Goal: Contribute content

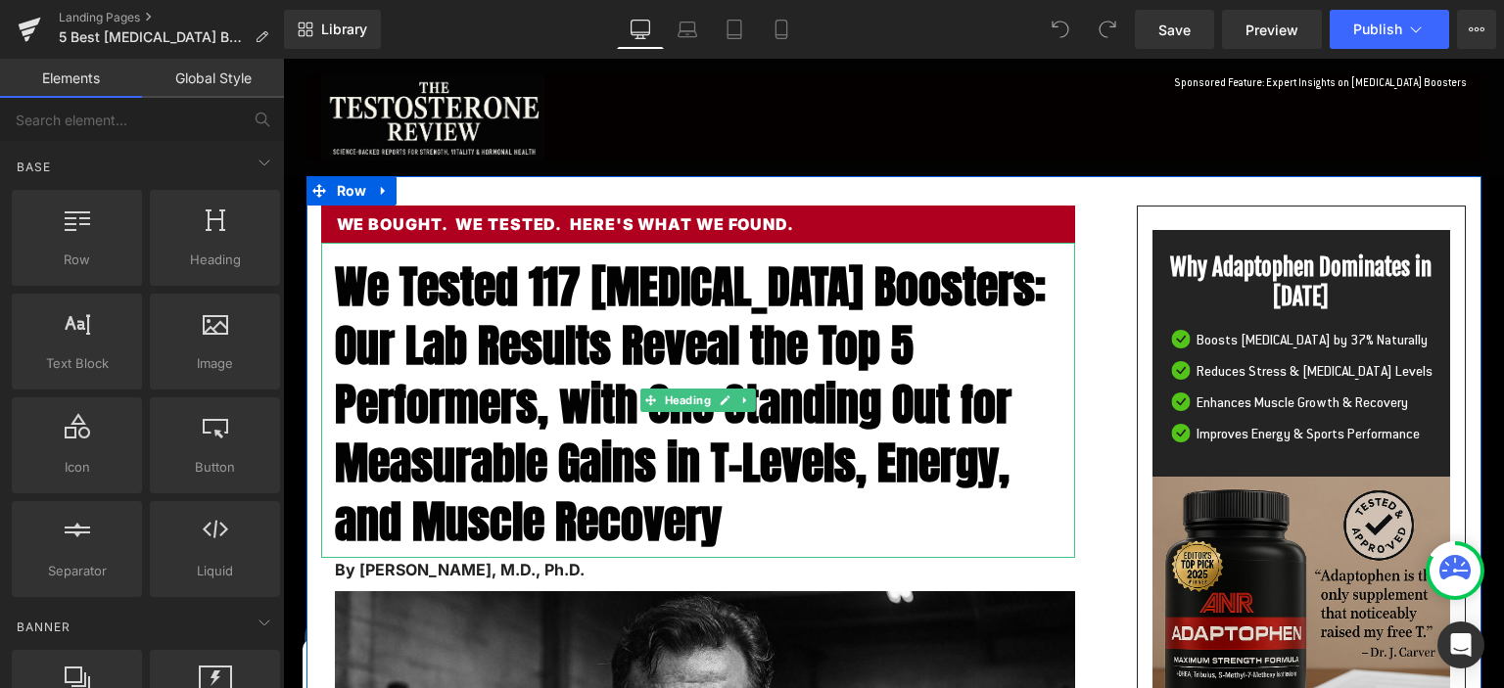
click at [412, 350] on span "We Tested 117 [MEDICAL_DATA] Boosters: Our Lab Results Reveal the Top 5 Perform…" at bounding box center [690, 404] width 711 height 302
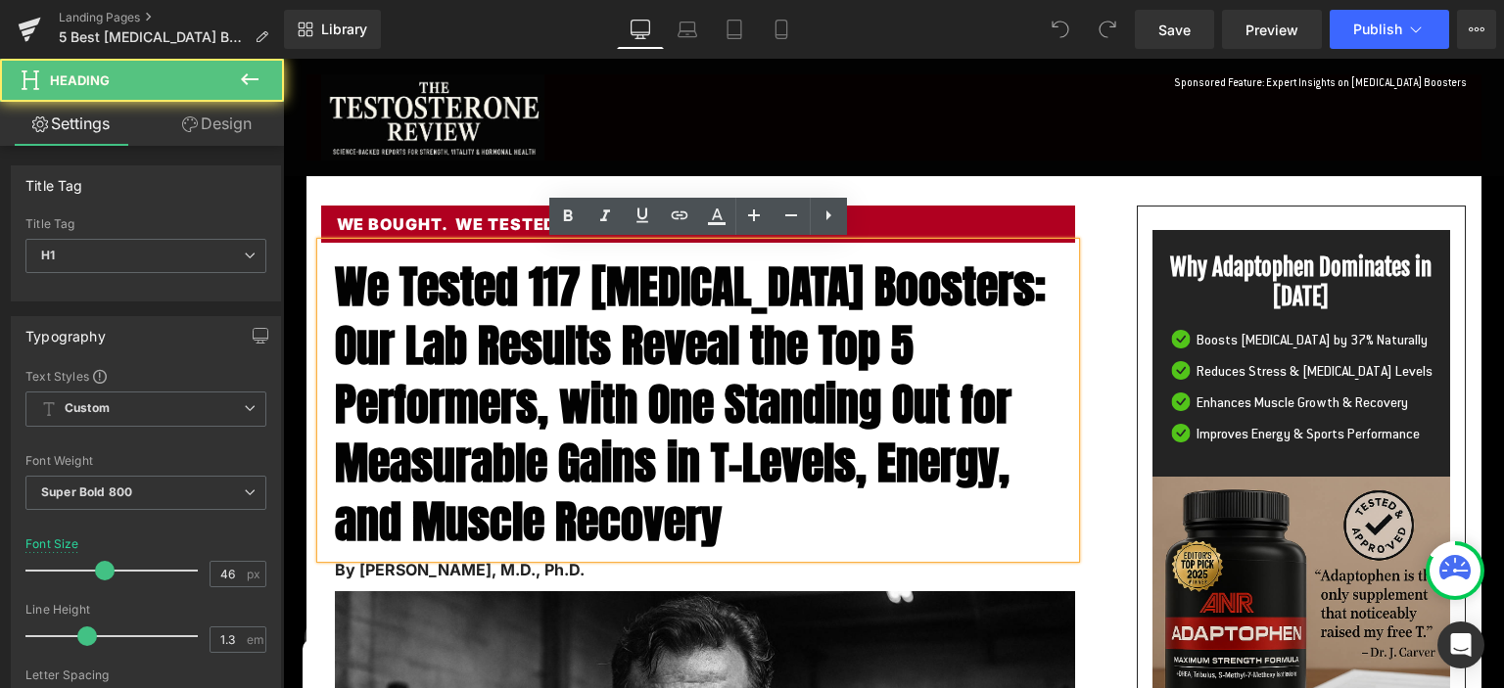
click at [342, 292] on span "We Tested 117 [MEDICAL_DATA] Boosters: Our Lab Results Reveal the Top 5 Perform…" at bounding box center [690, 404] width 711 height 302
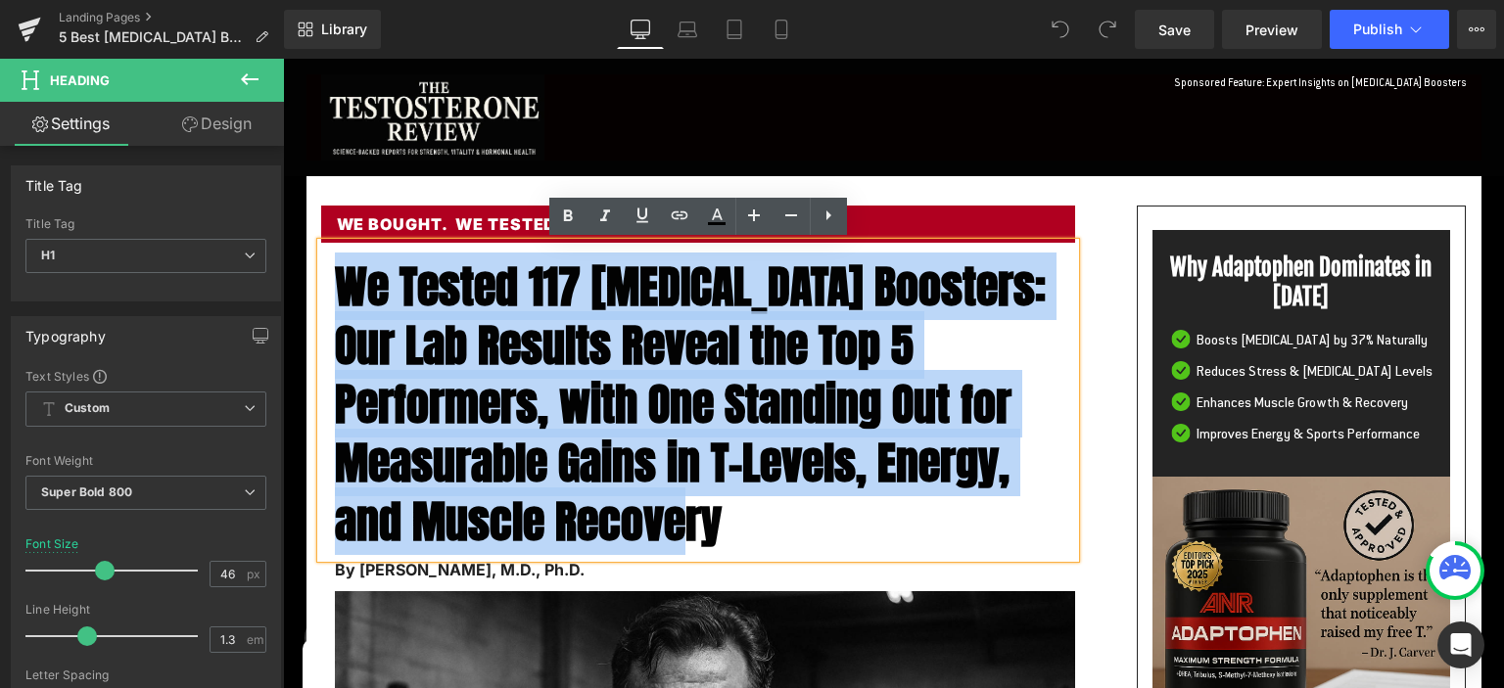
drag, startPoint x: 342, startPoint y: 292, endPoint x: 739, endPoint y: 496, distance: 447.2
click at [739, 496] on span "We Tested 117 [MEDICAL_DATA] Boosters: Our Lab Results Reveal the Top 5 Perform…" at bounding box center [690, 404] width 711 height 302
click at [572, 375] on span "We Tested 117 [MEDICAL_DATA] Boosters: Our Lab Results Reveal the Top 5 Perform…" at bounding box center [690, 404] width 711 height 302
drag, startPoint x: 340, startPoint y: 287, endPoint x: 731, endPoint y: 515, distance: 452.5
click at [731, 515] on span "We Tested 117 [MEDICAL_DATA] Boosters: Our Lab Results Reveal the Top 5 Perform…" at bounding box center [690, 404] width 711 height 302
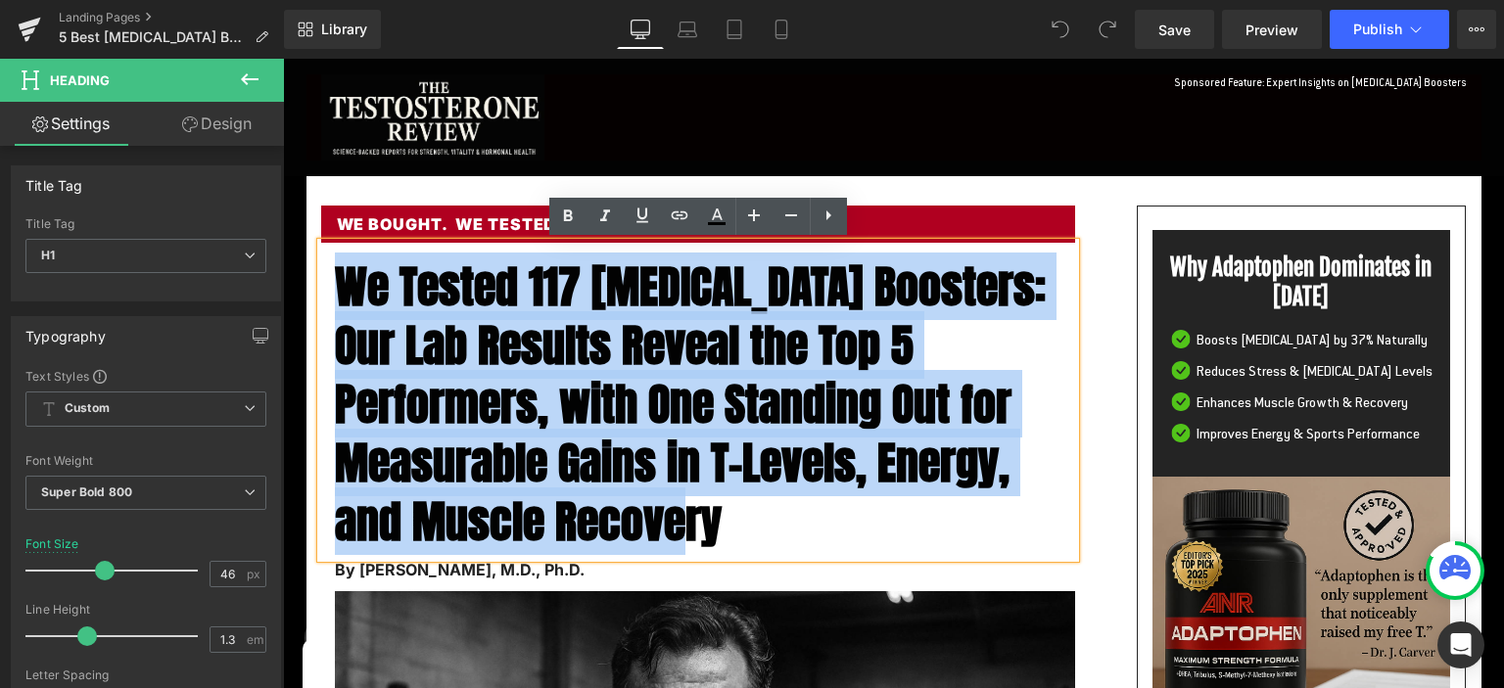
paste div
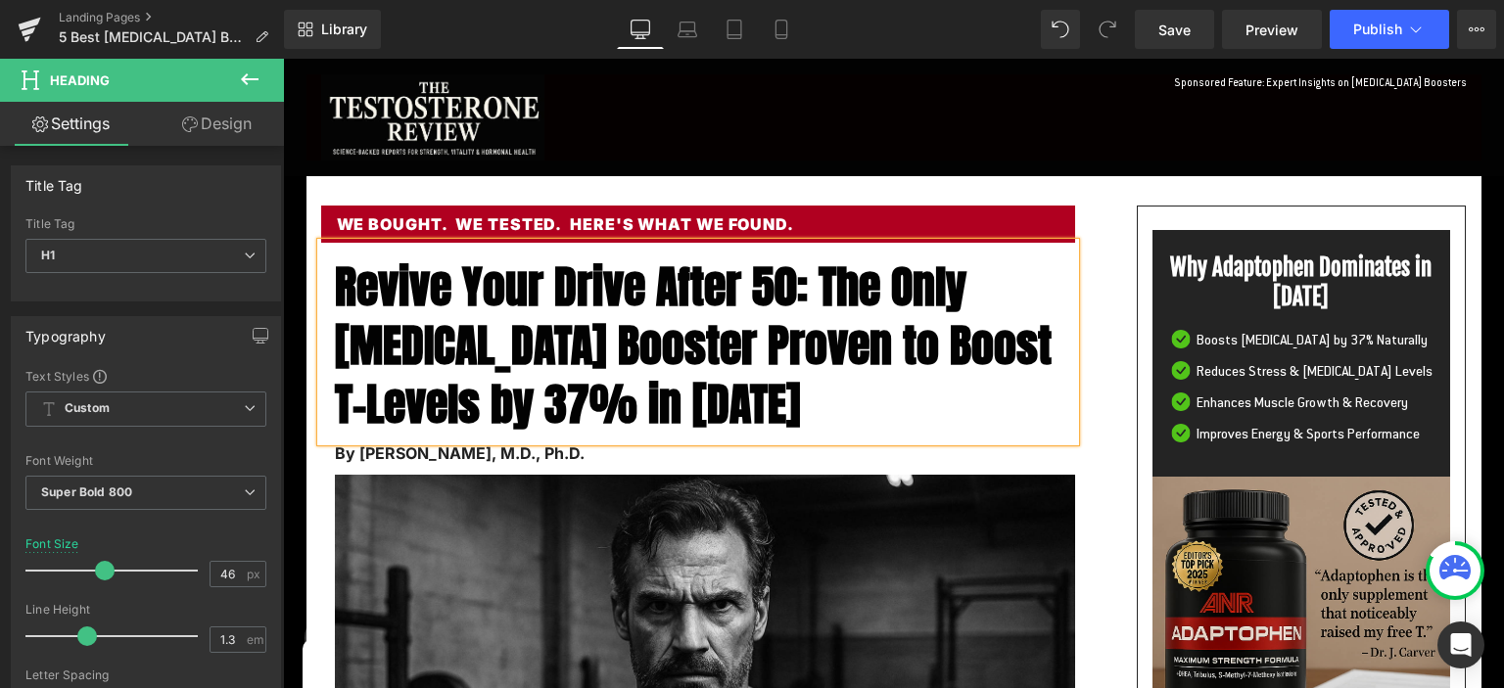
click at [611, 284] on span "Revive Your Drive After 50: The Only [MEDICAL_DATA] Booster Proven to Boost T-L…" at bounding box center [693, 345] width 717 height 185
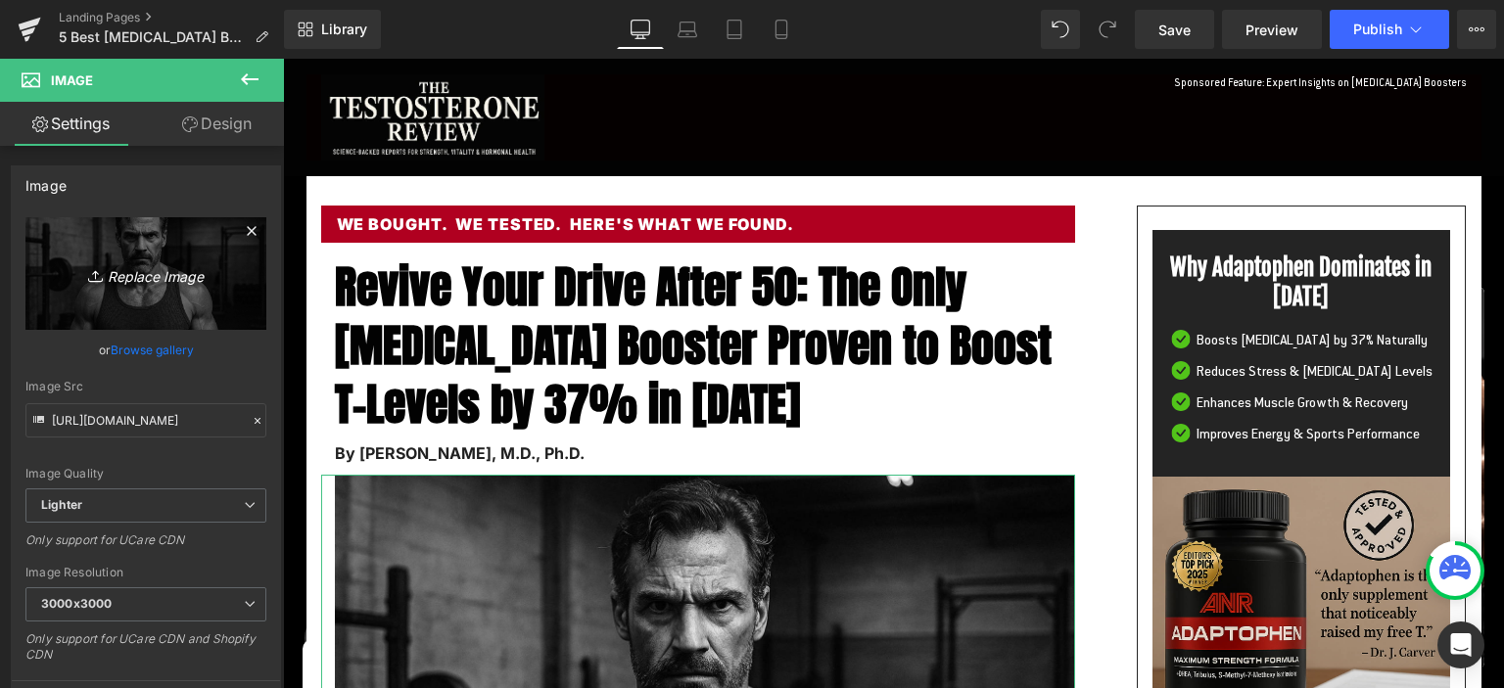
click at [154, 282] on icon "Replace Image" at bounding box center [146, 273] width 157 height 24
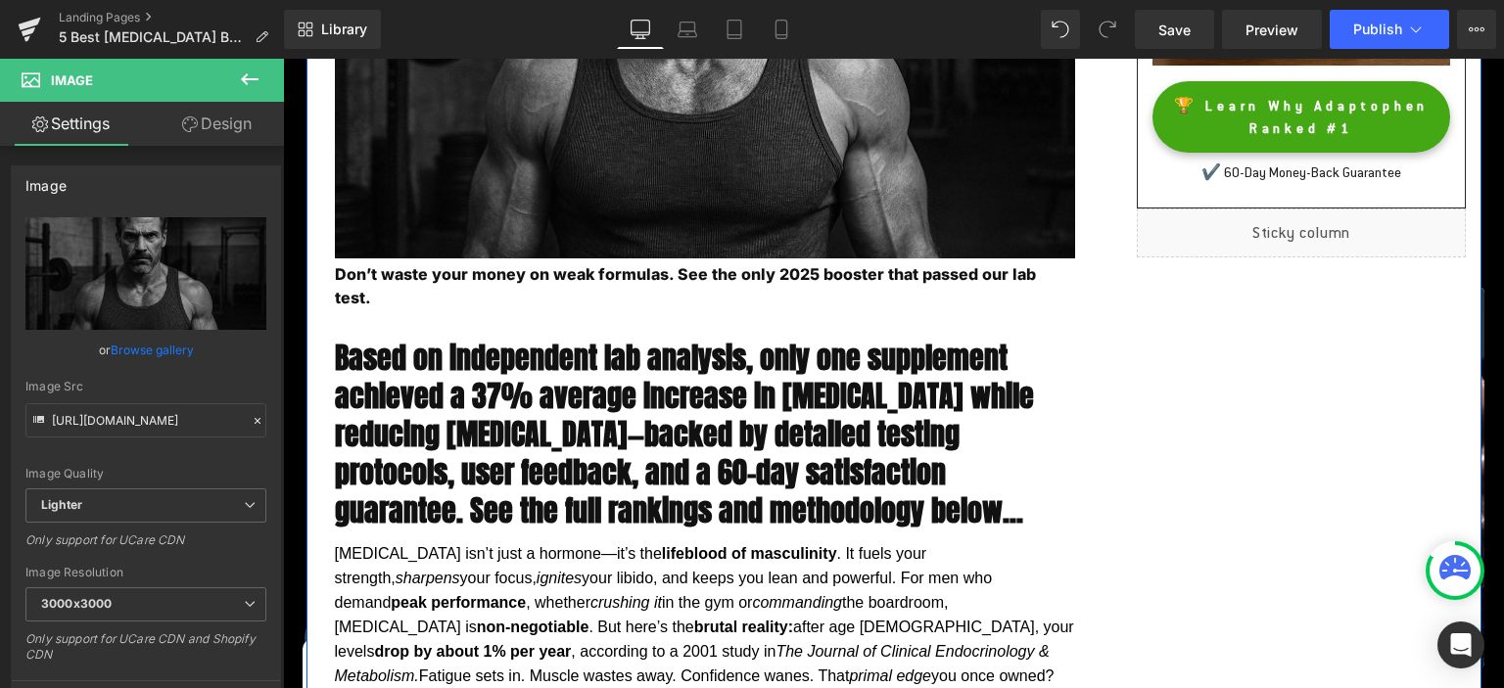
scroll to position [724, 0]
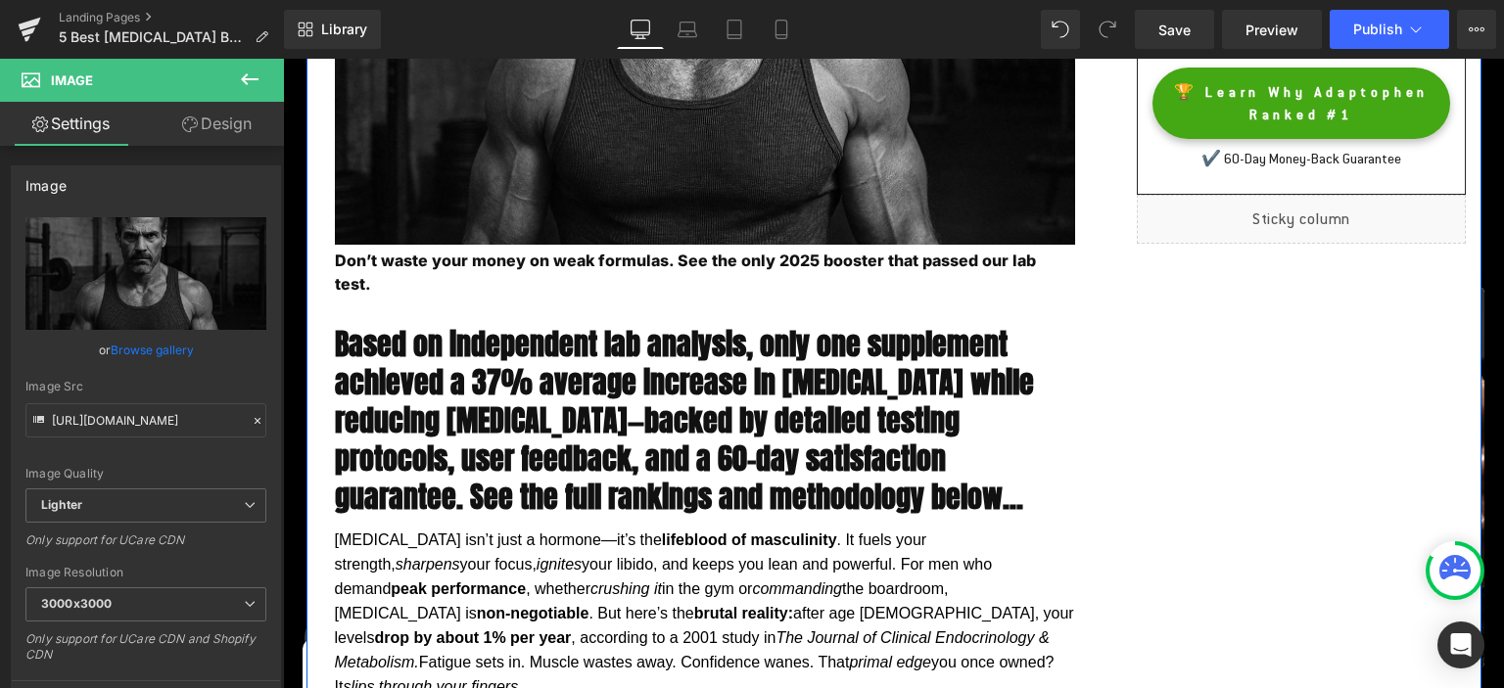
click at [507, 362] on h2 "Based on independent lab analysis, only one supplement achieved a 37% average i…" at bounding box center [705, 420] width 740 height 191
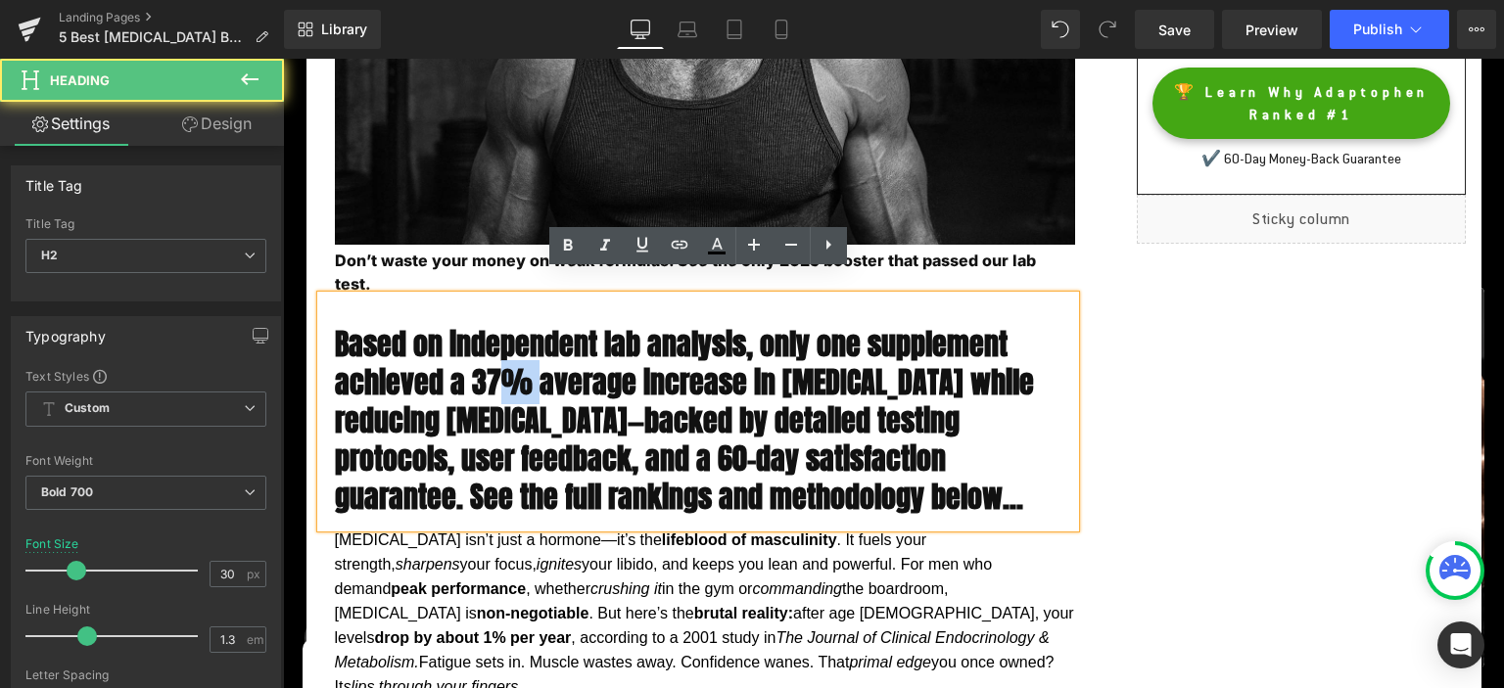
click at [507, 362] on h2 "Based on independent lab analysis, only one supplement achieved a 37% average i…" at bounding box center [705, 420] width 740 height 191
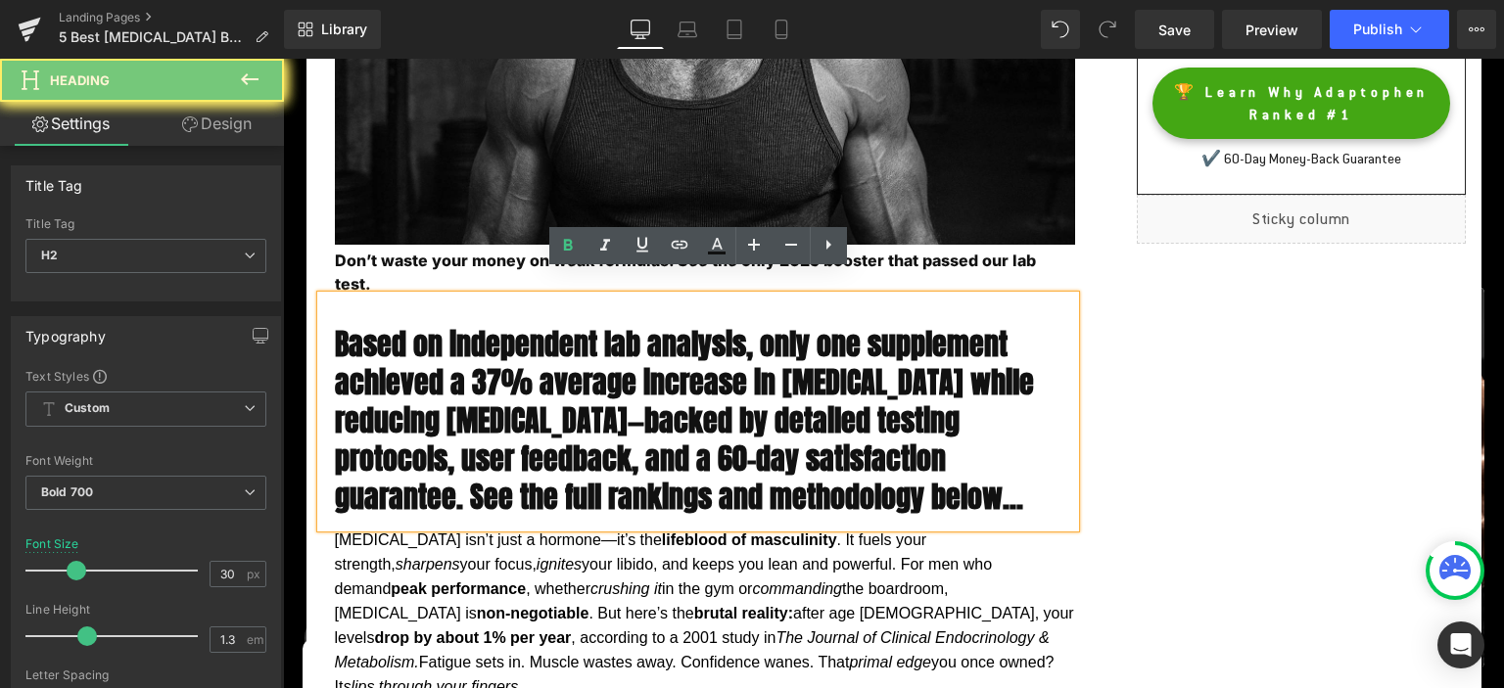
click at [507, 361] on h2 "Based on independent lab analysis, only one supplement achieved a 37% average i…" at bounding box center [705, 420] width 740 height 191
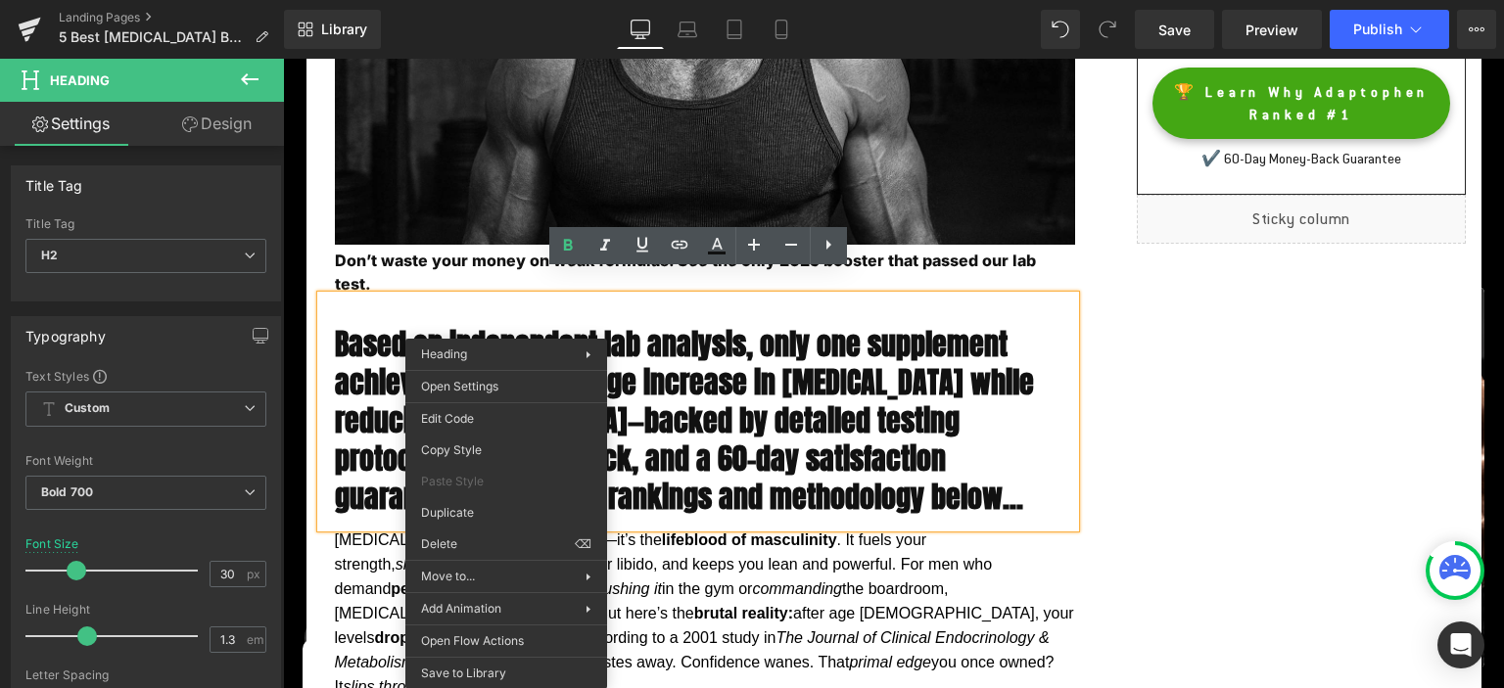
paste div
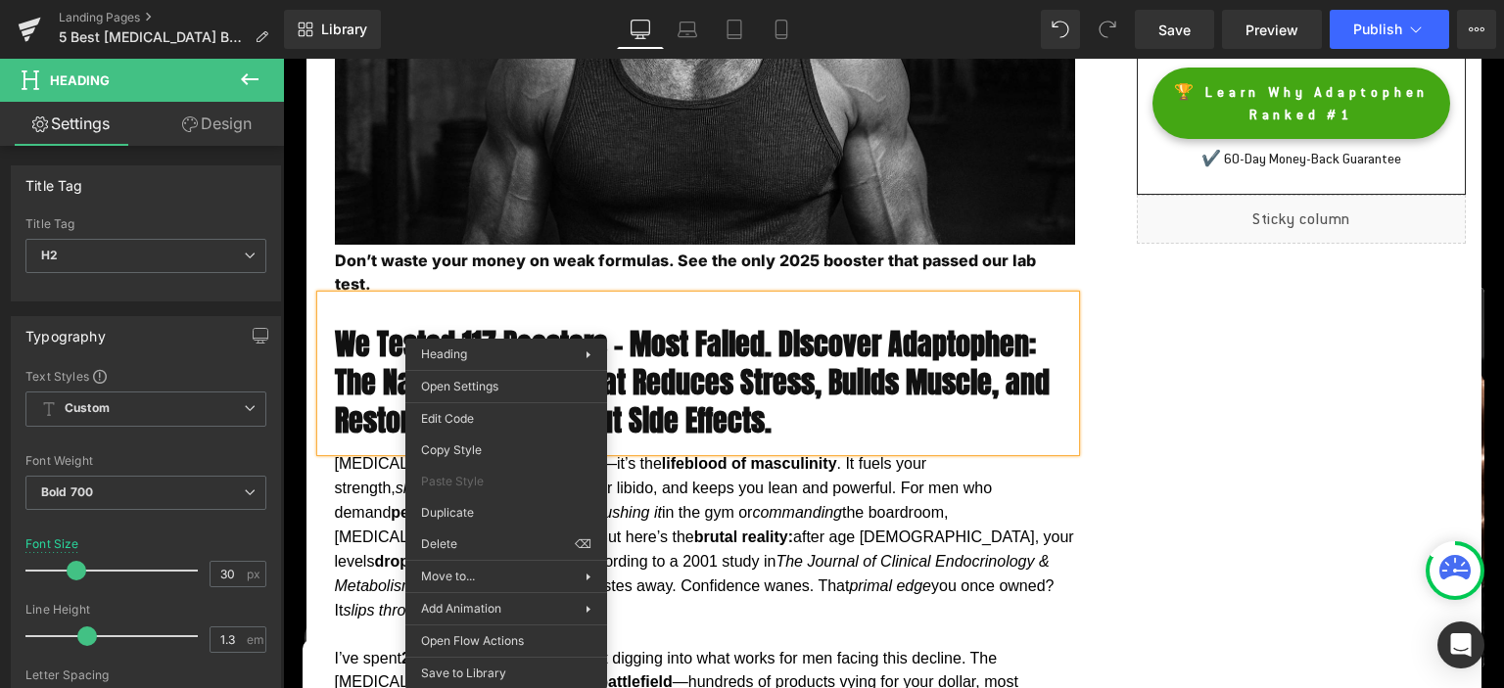
click at [831, 451] on p "[MEDICAL_DATA] isn’t just a hormone—it’s the lifeblood of masculinity . It fuel…" at bounding box center [705, 536] width 740 height 171
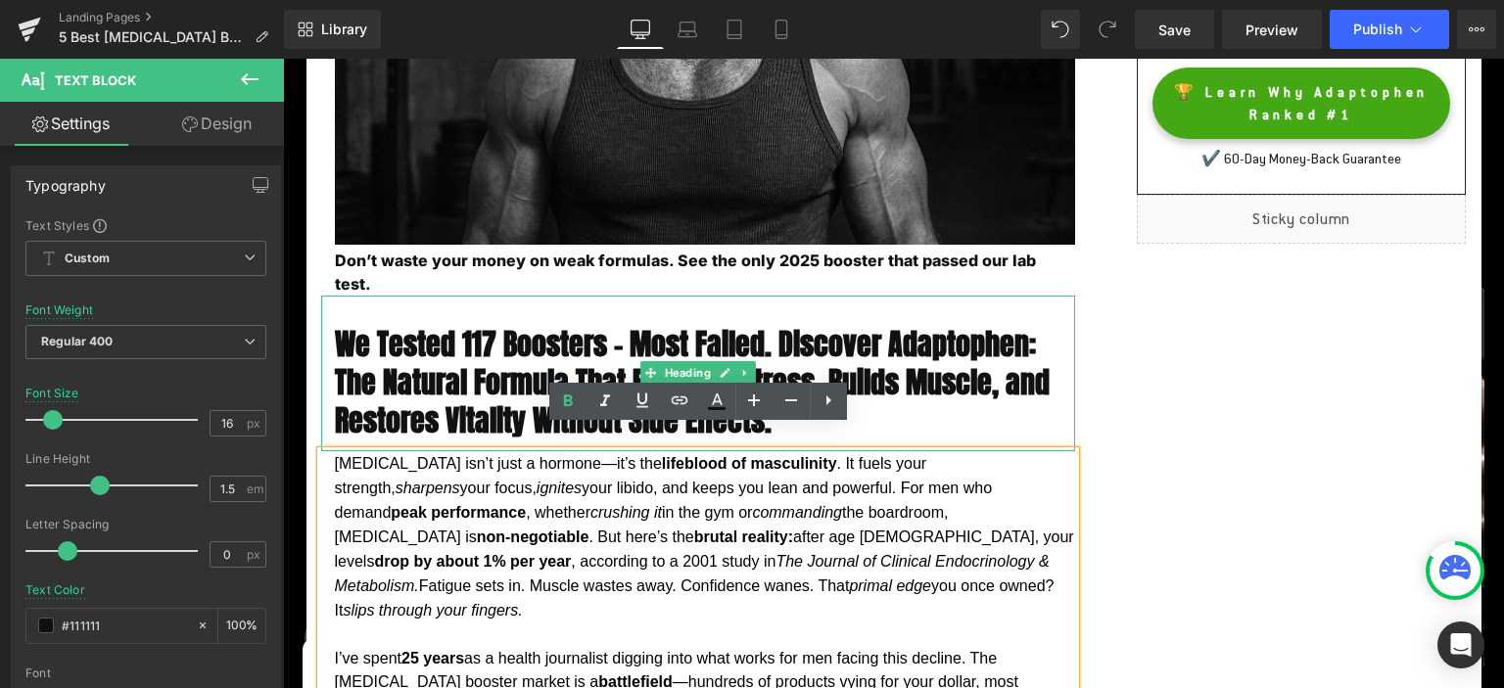
click at [1016, 398] on h2 "We Tested 117 Boosters – Most Failed. Discover Adaptophen: The Natural Formula …" at bounding box center [705, 382] width 740 height 115
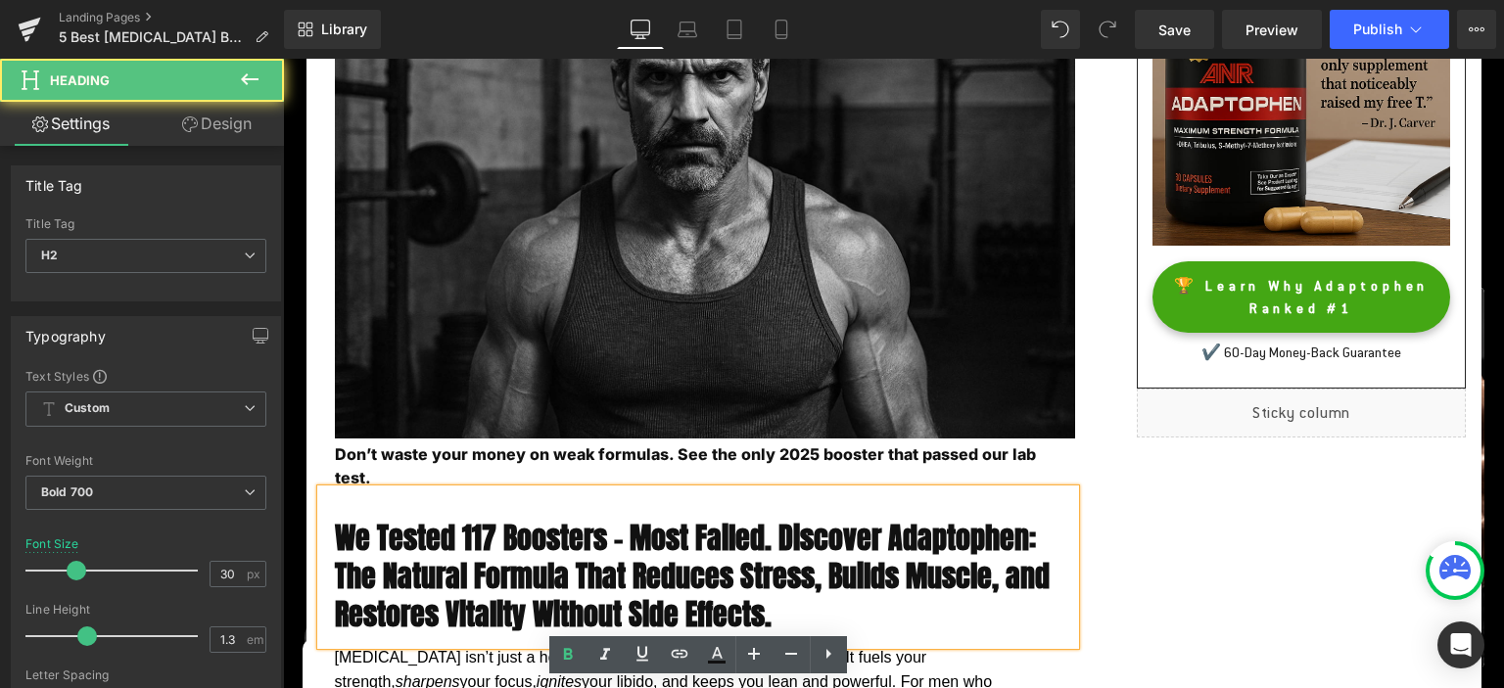
scroll to position [309, 0]
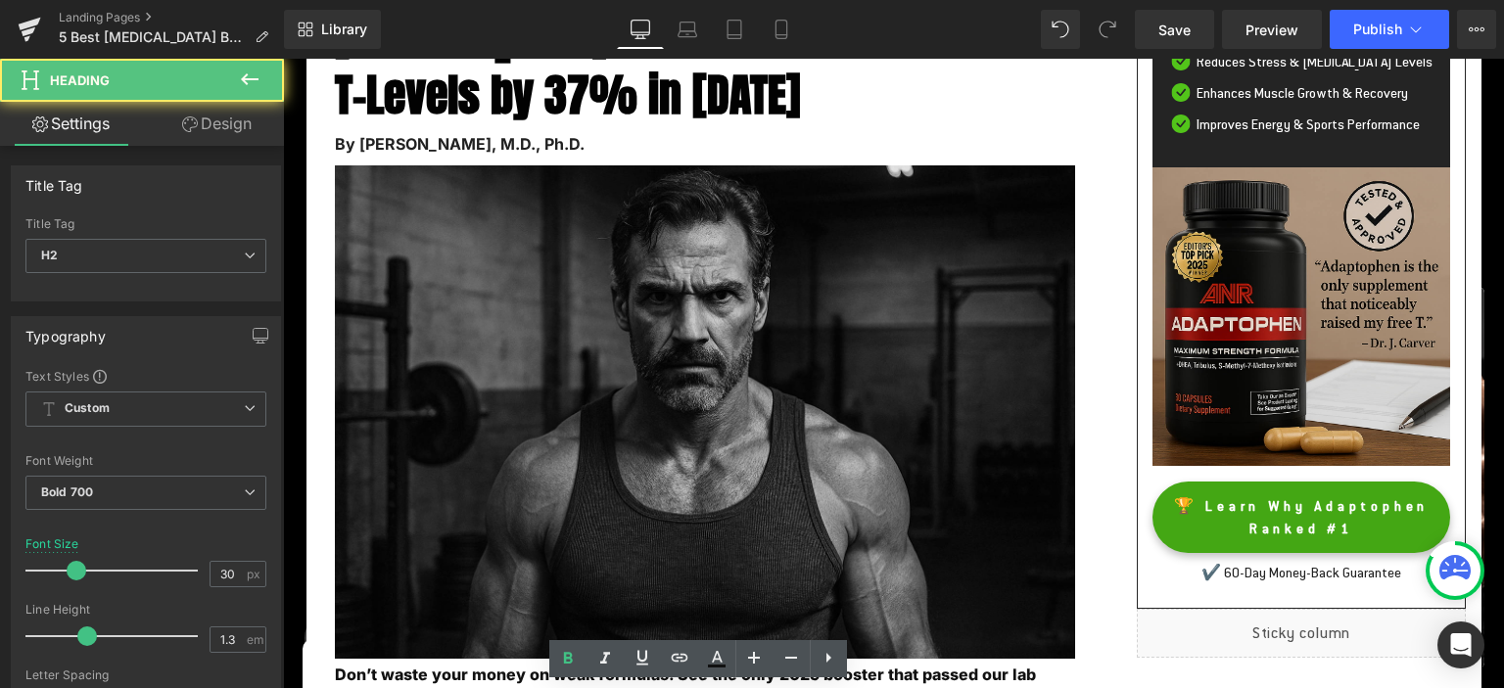
click at [766, 308] on img at bounding box center [698, 412] width 754 height 494
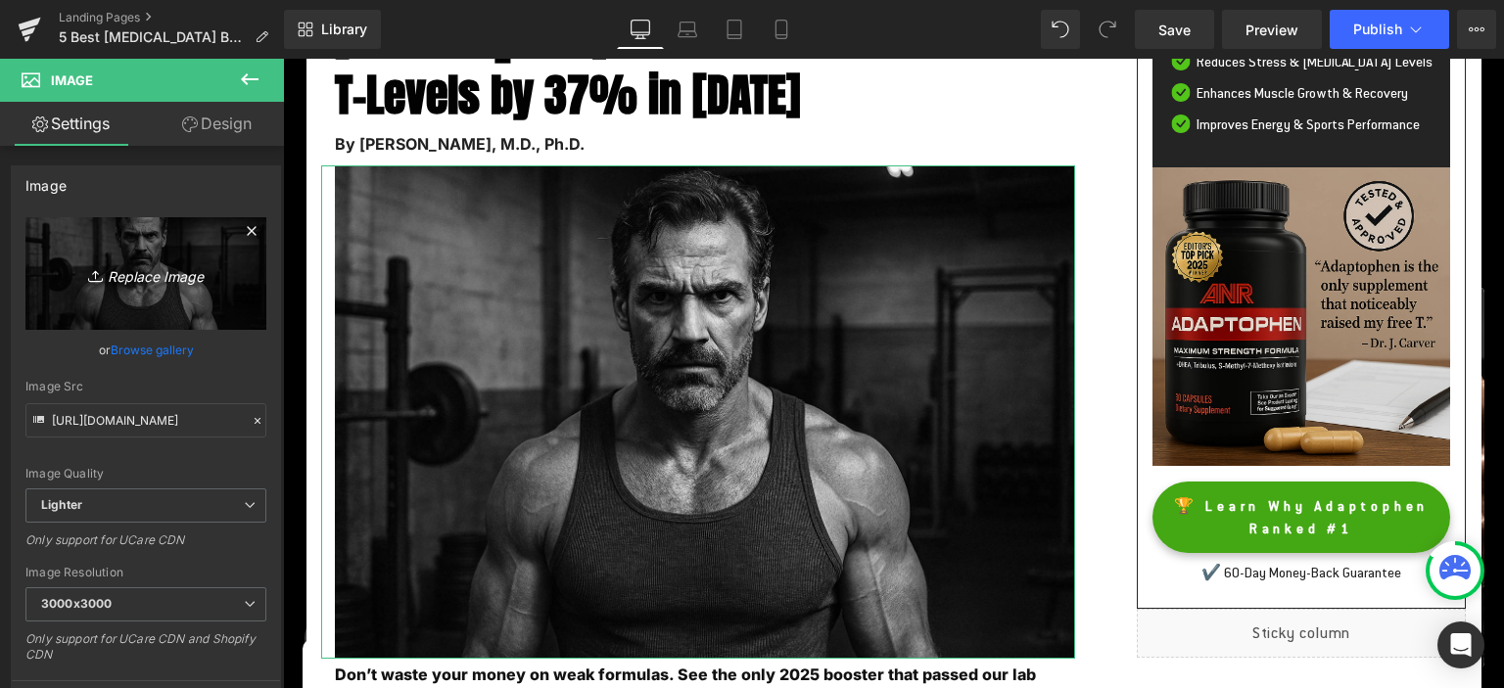
click at [163, 272] on icon "Replace Image" at bounding box center [146, 273] width 157 height 24
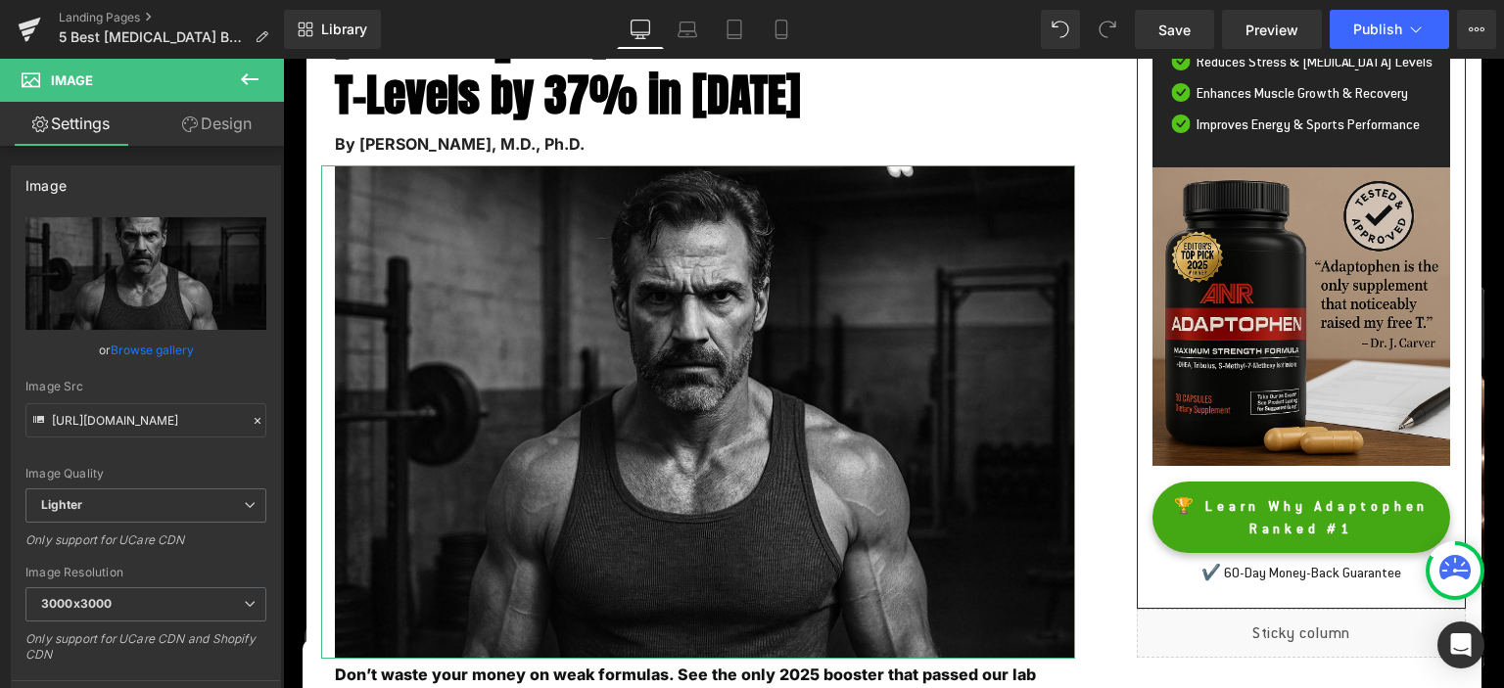
click at [127, 348] on link "Browse gallery" at bounding box center [152, 350] width 83 height 34
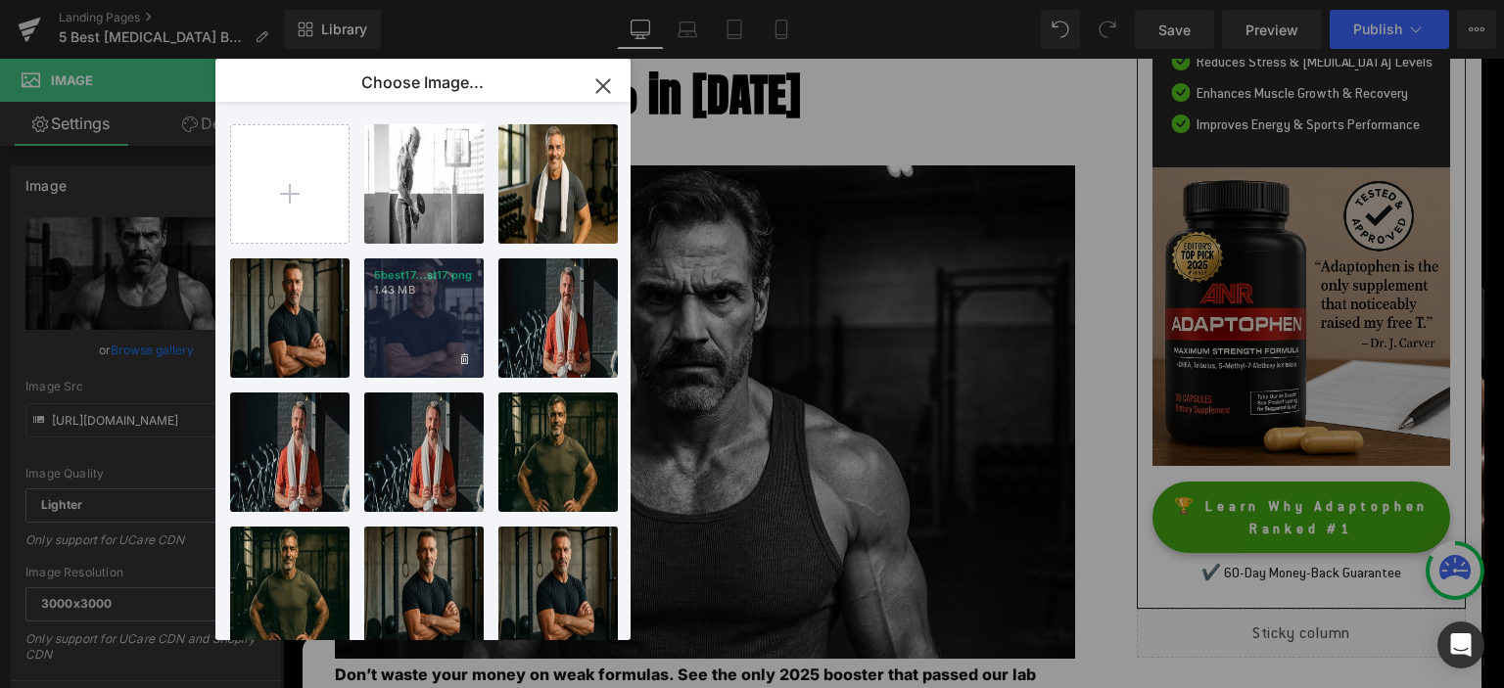
click at [404, 320] on div "5best17...st17.png 1.43 MB" at bounding box center [423, 318] width 119 height 119
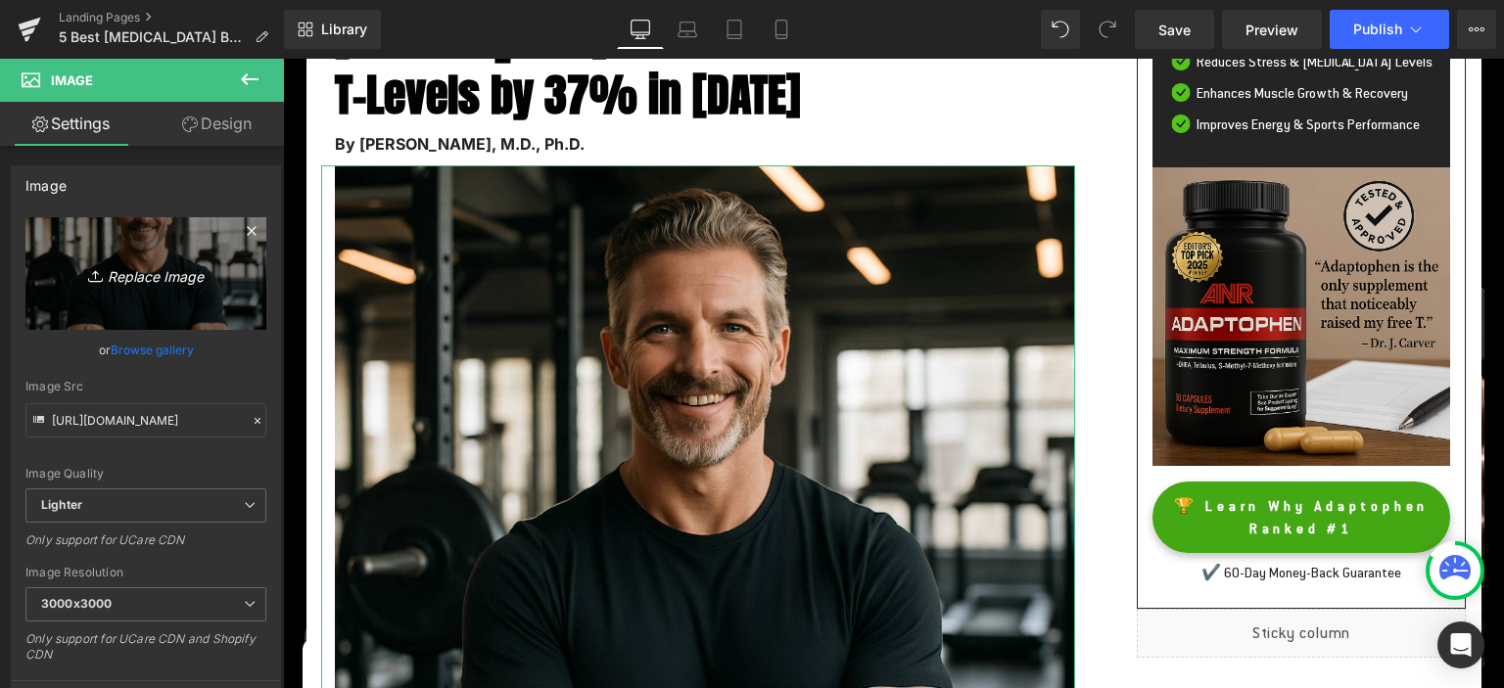
click at [150, 272] on icon "Replace Image" at bounding box center [146, 273] width 157 height 24
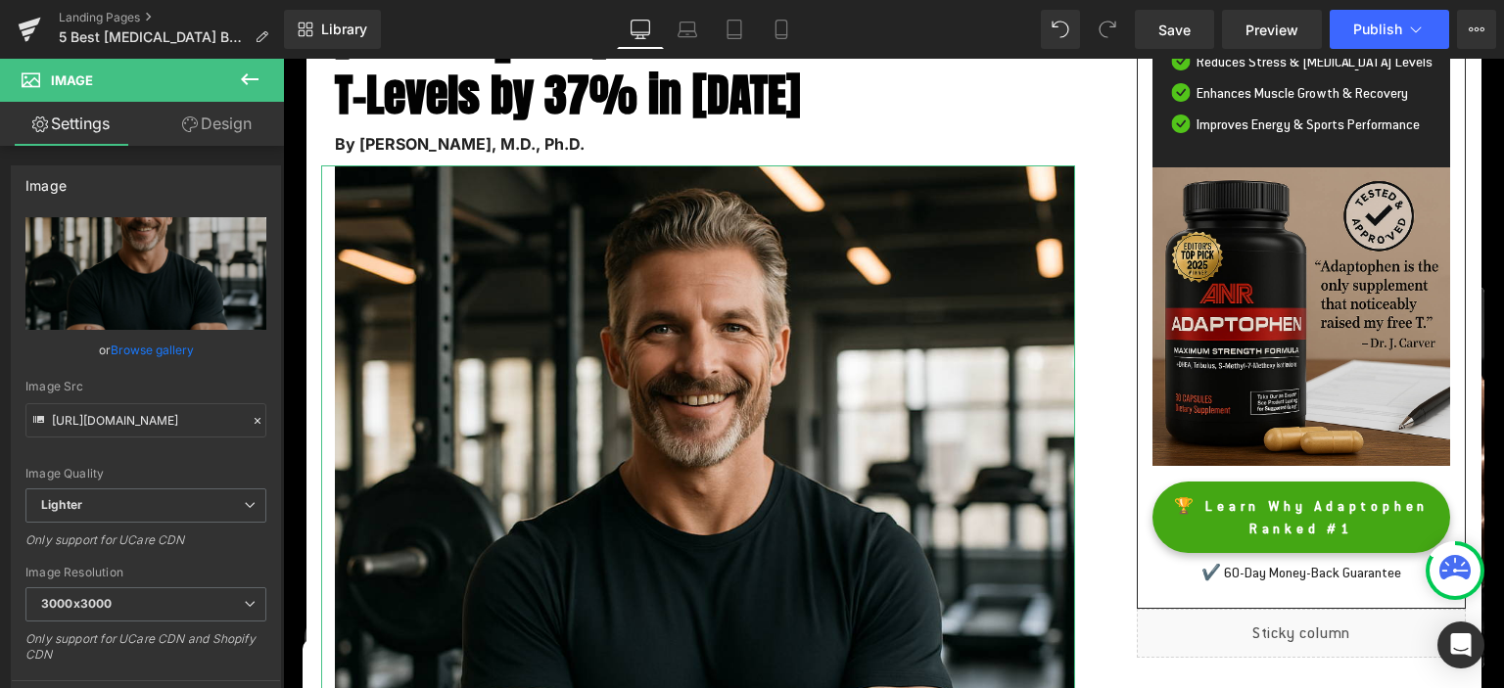
click at [137, 356] on link "Browse gallery" at bounding box center [152, 350] width 83 height 34
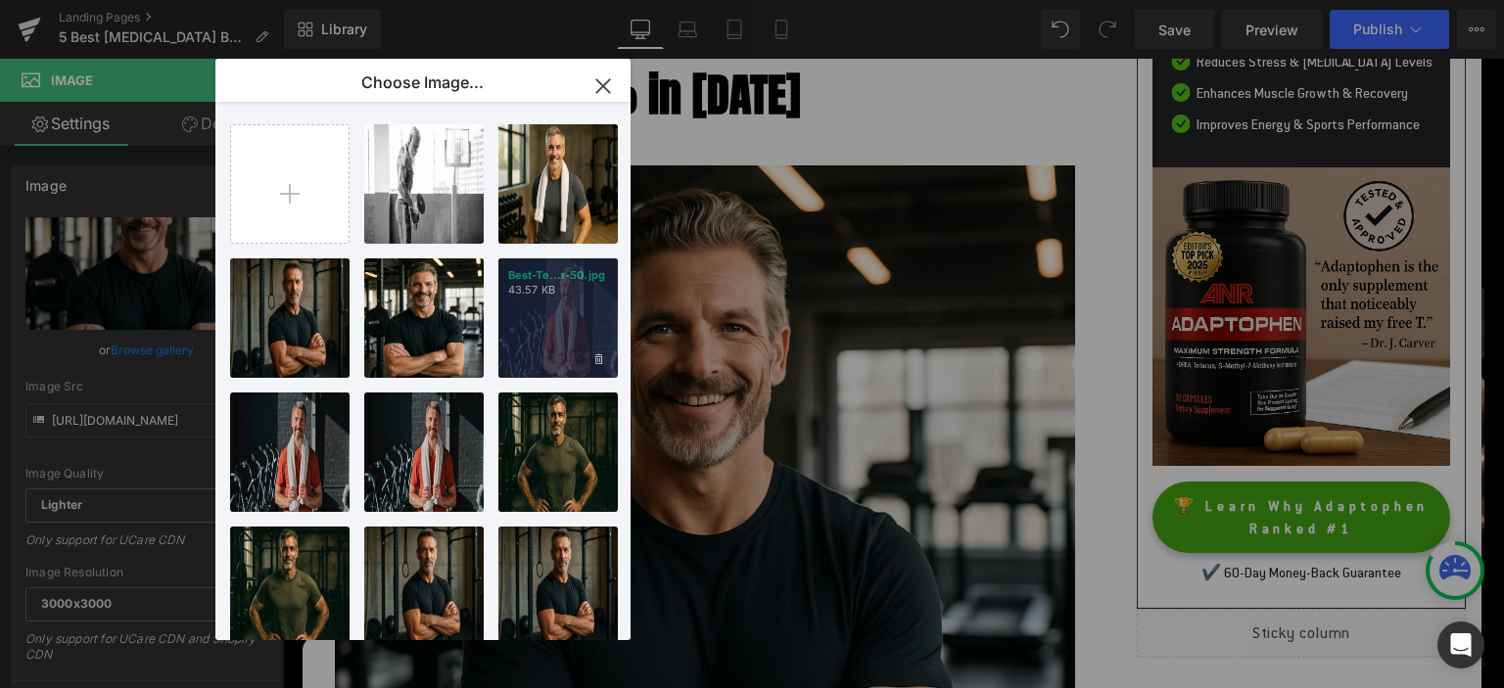
click at [555, 313] on div "Best-Te...r-50.jpg 43.57 KB" at bounding box center [557, 318] width 119 height 119
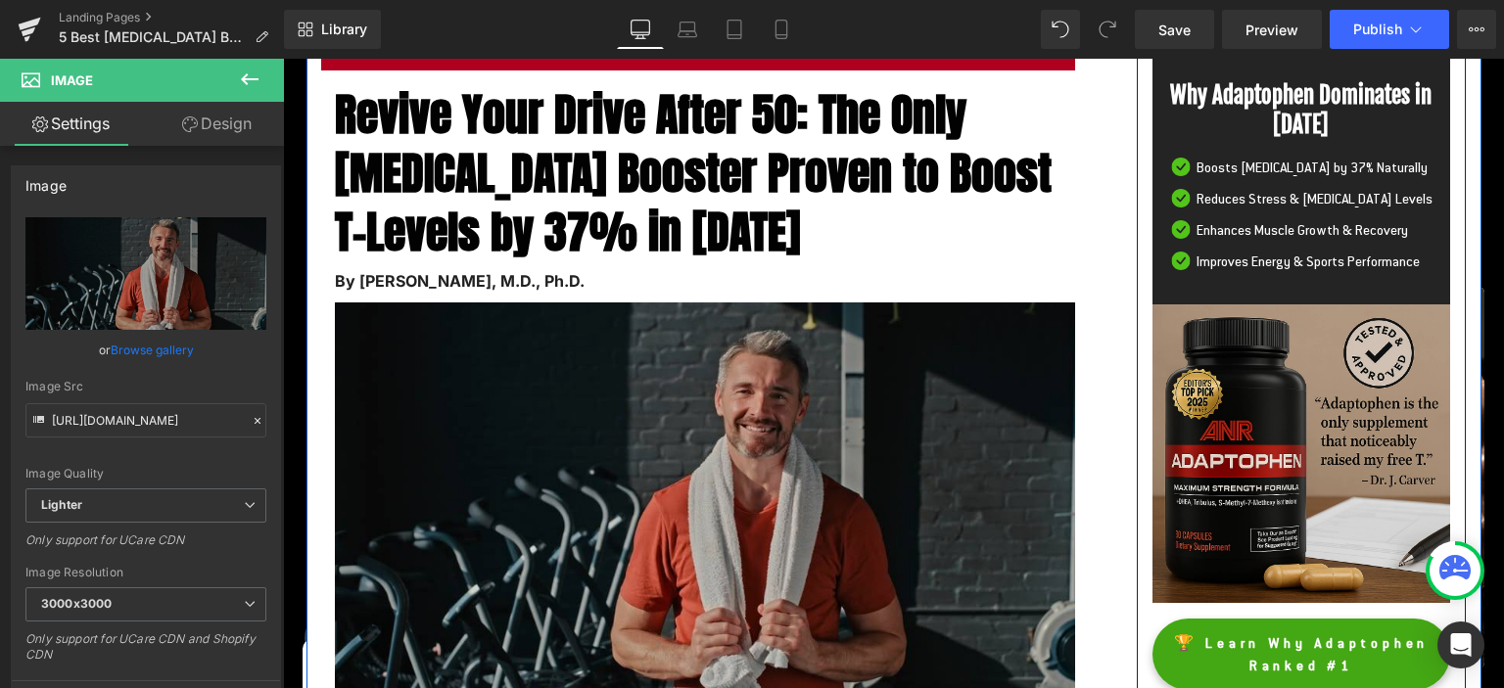
scroll to position [207, 0]
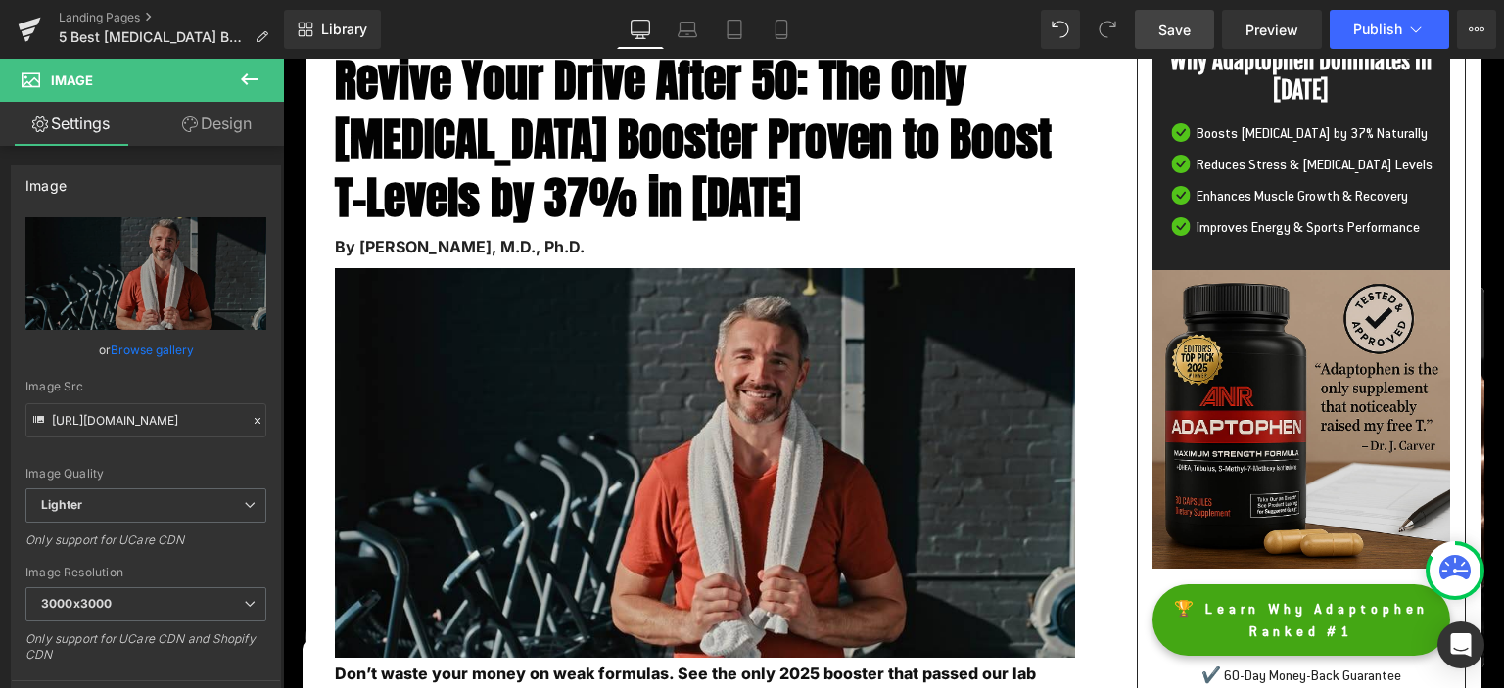
click at [1178, 21] on span "Save" at bounding box center [1174, 30] width 32 height 21
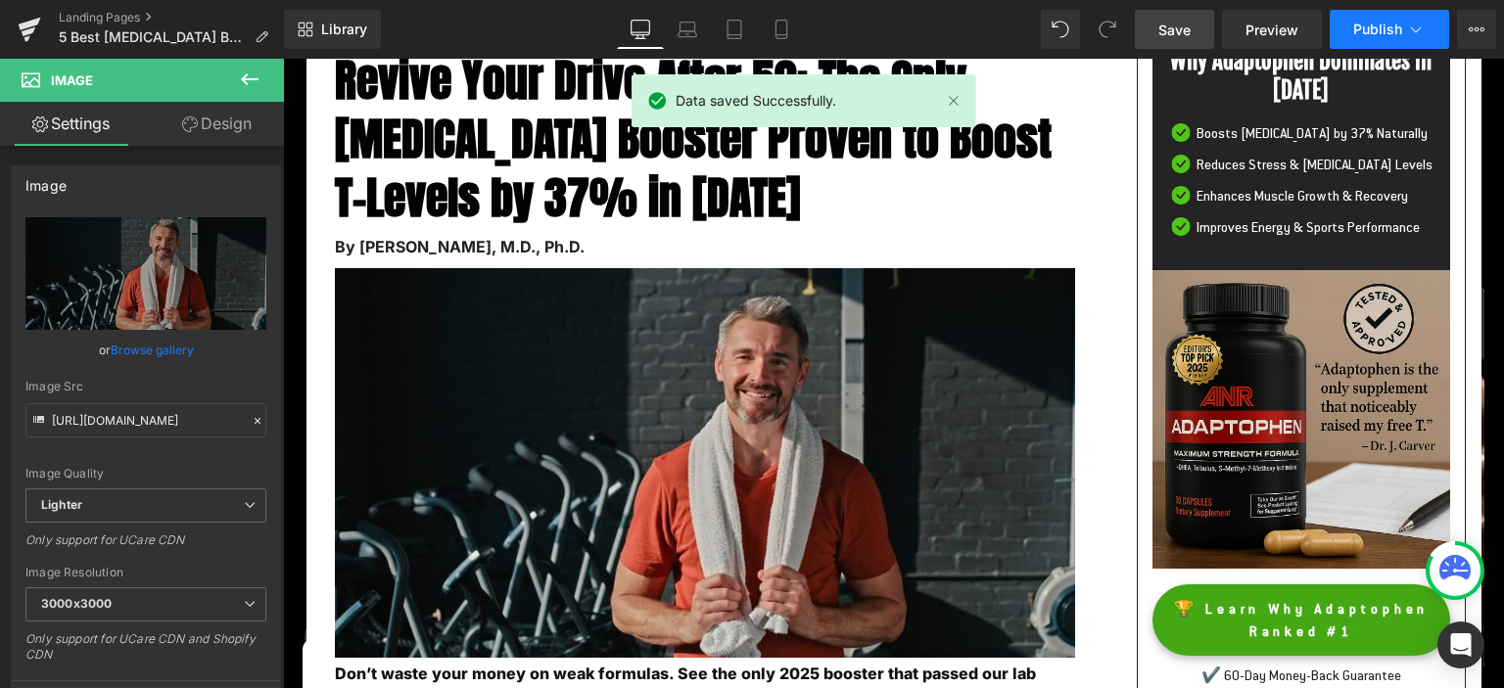
click at [1381, 25] on span "Publish" at bounding box center [1377, 30] width 49 height 16
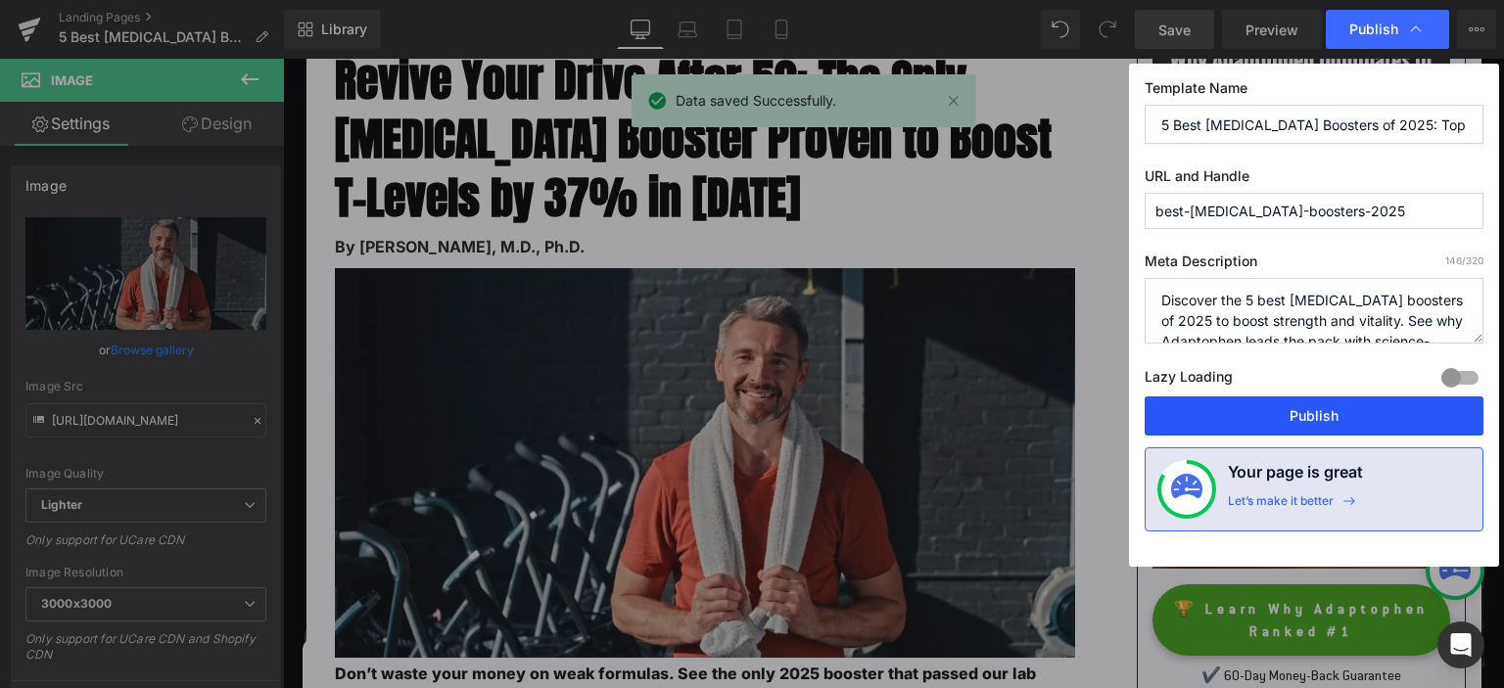
click at [1247, 404] on button "Publish" at bounding box center [1314, 416] width 339 height 39
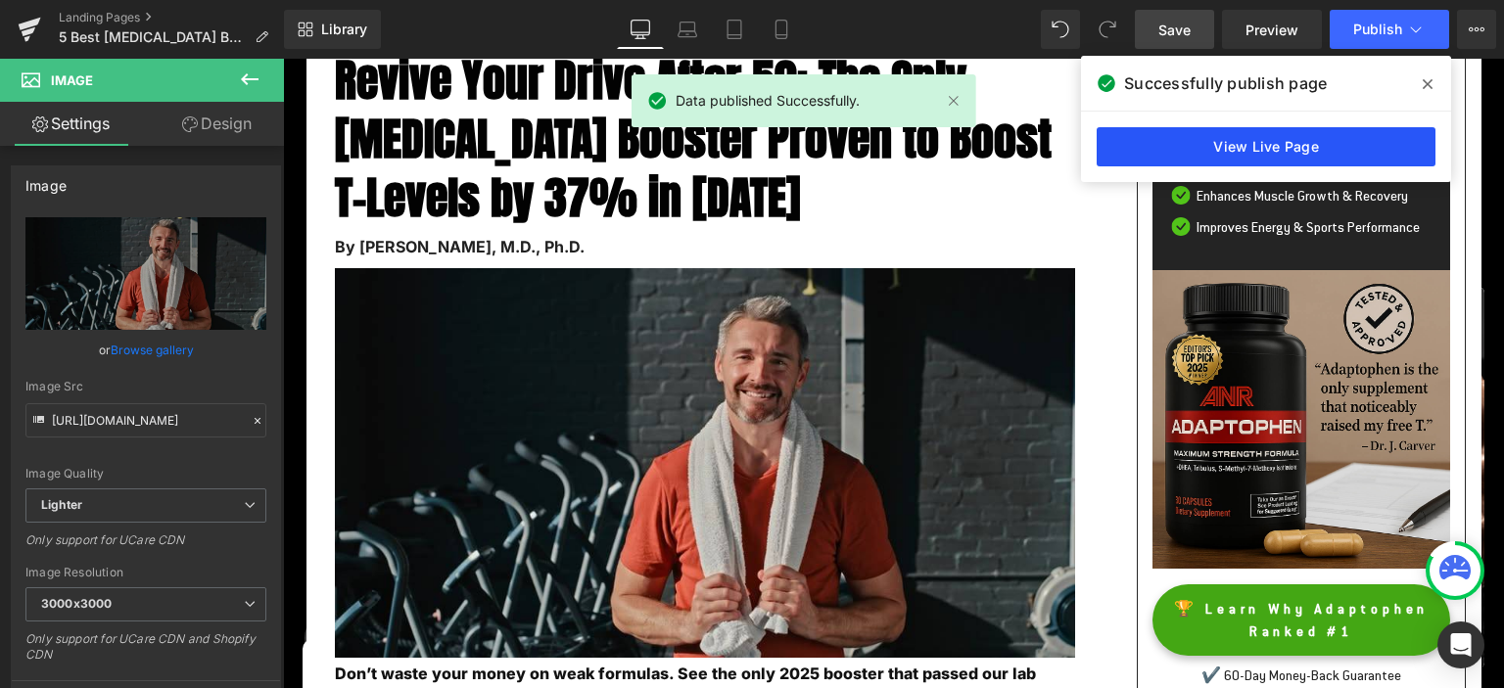
click at [1220, 139] on link "View Live Page" at bounding box center [1266, 146] width 339 height 39
